Goal: Check status: Check status

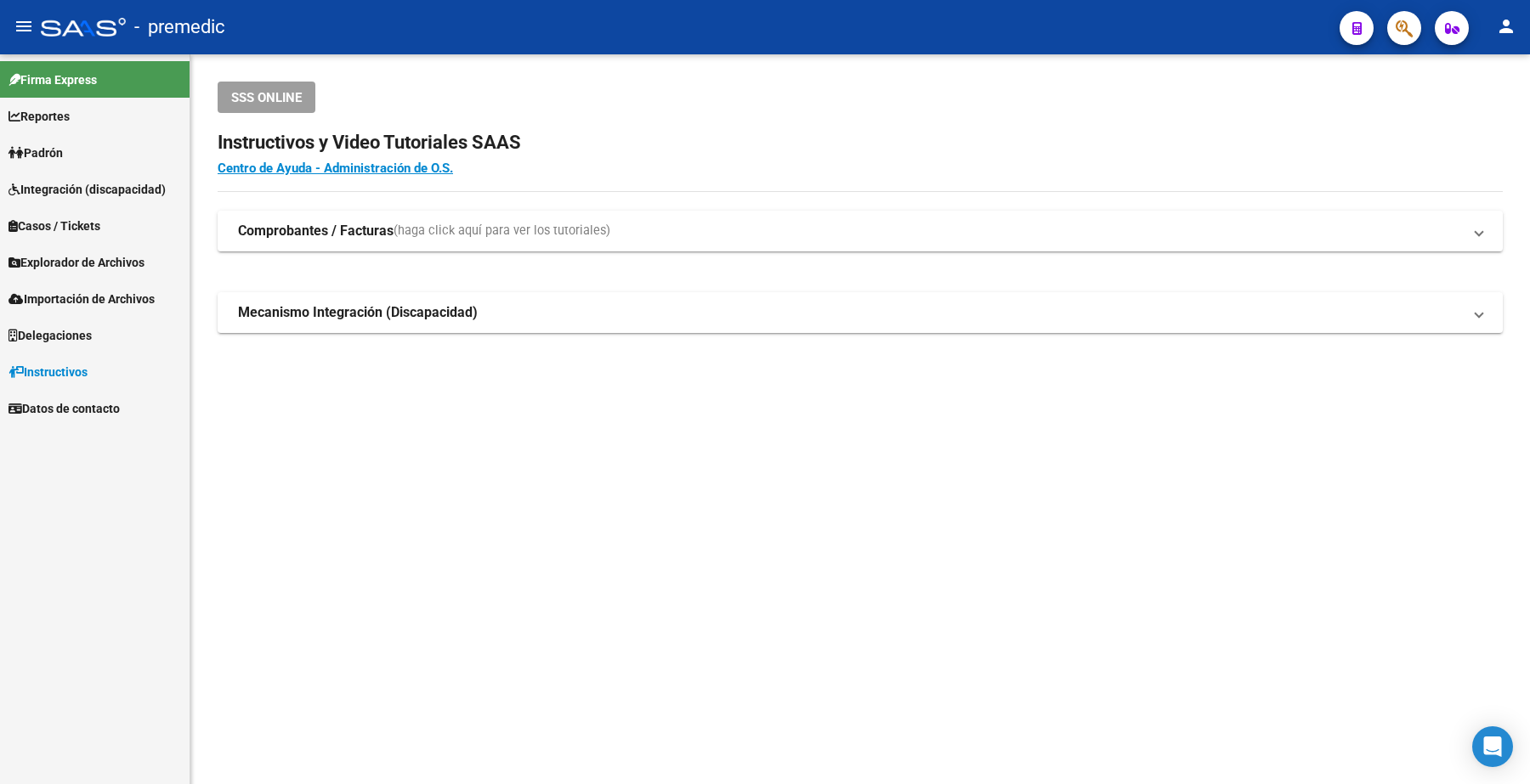
click at [34, 146] on span "Padrón" at bounding box center [35, 153] width 55 height 19
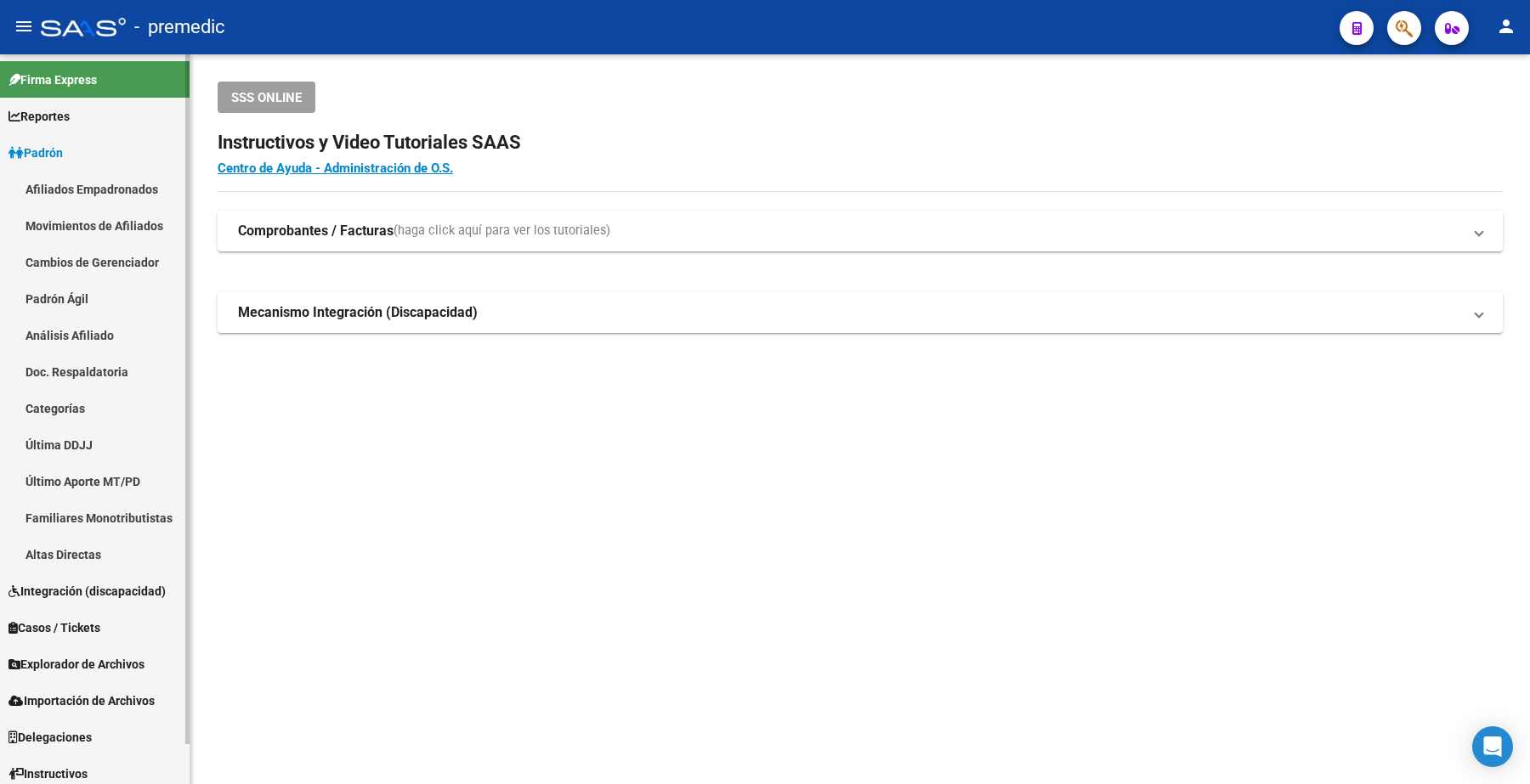
click at [81, 325] on link "Análisis Afiliado" at bounding box center [95, 335] width 190 height 36
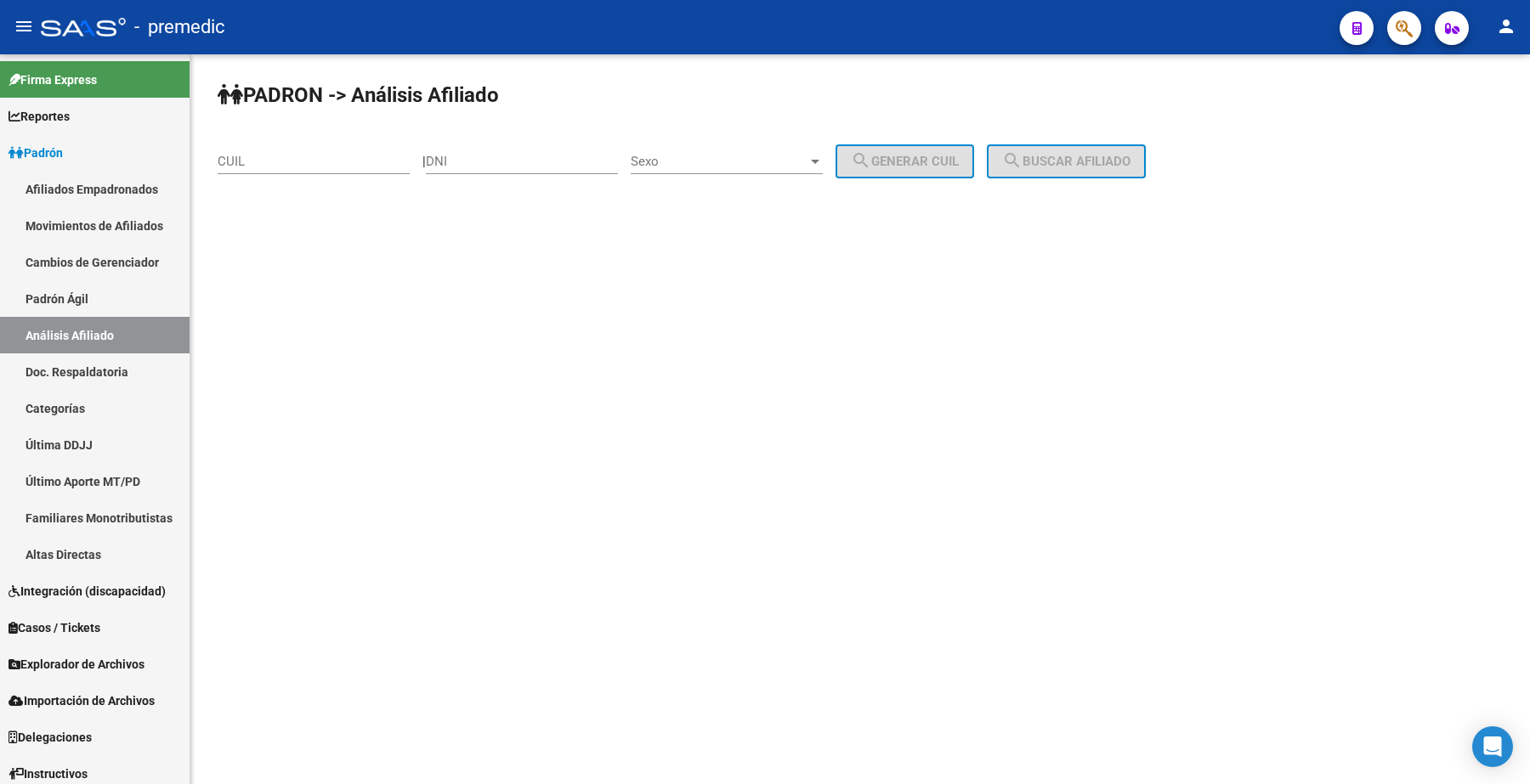
click at [281, 163] on input "CUIL" at bounding box center [313, 162] width 192 height 15
paste input "20-92954520-7"
type input "20-92954520-7"
click at [1071, 154] on span "search Buscar afiliado" at bounding box center [1066, 162] width 128 height 15
